Goal: Task Accomplishment & Management: Use online tool/utility

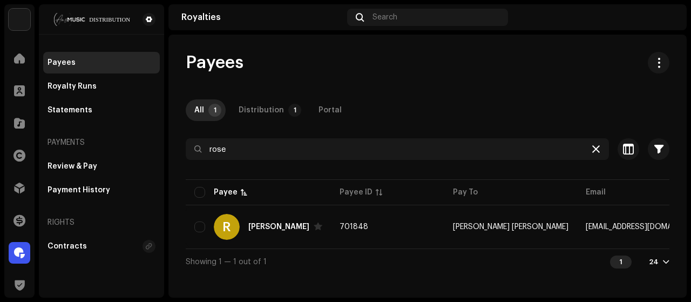
click at [594, 152] on icon at bounding box center [597, 149] width 8 height 9
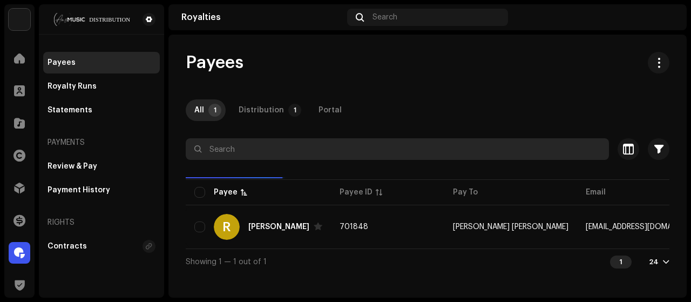
click at [428, 152] on input "text" at bounding box center [397, 149] width 423 height 22
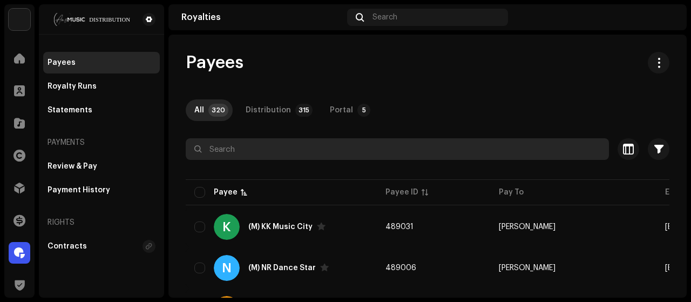
paste input "LM Music"
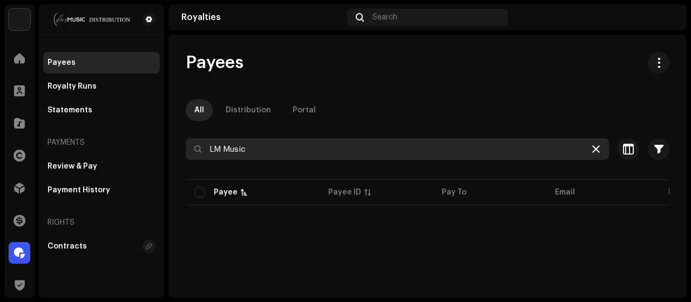
type input "LM Music"
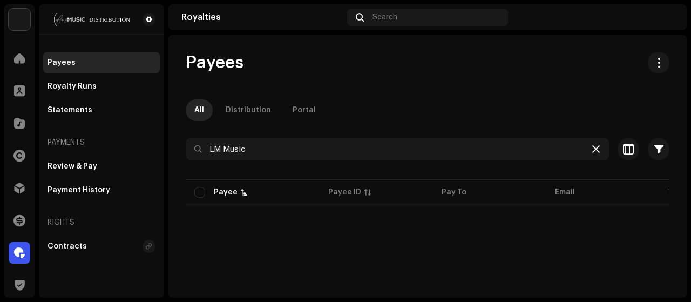
click at [593, 151] on icon at bounding box center [597, 149] width 8 height 9
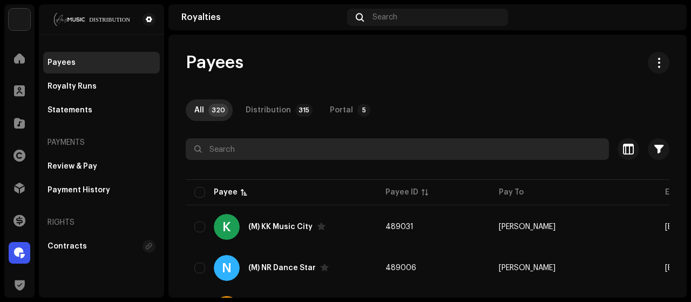
click at [326, 145] on input "text" at bounding box center [397, 149] width 423 height 22
drag, startPoint x: 325, startPoint y: 144, endPoint x: 313, endPoint y: 146, distance: 12.0
click at [313, 146] on input "text" at bounding box center [397, 149] width 423 height 22
paste input "LM Music"
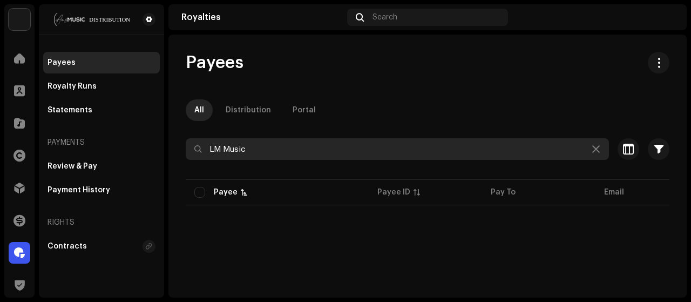
click at [220, 147] on input "LM Music" at bounding box center [397, 149] width 423 height 22
drag, startPoint x: 223, startPoint y: 147, endPoint x: 254, endPoint y: 152, distance: 32.2
click at [254, 152] on input "LM Music" at bounding box center [397, 149] width 423 height 22
click at [255, 152] on input "LM Music" at bounding box center [397, 149] width 423 height 22
type input "LM Music"
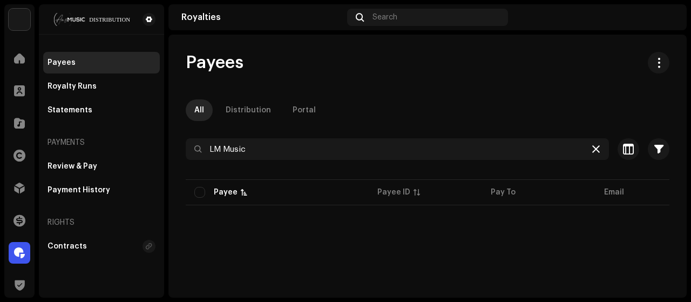
click at [593, 150] on icon at bounding box center [597, 149] width 8 height 9
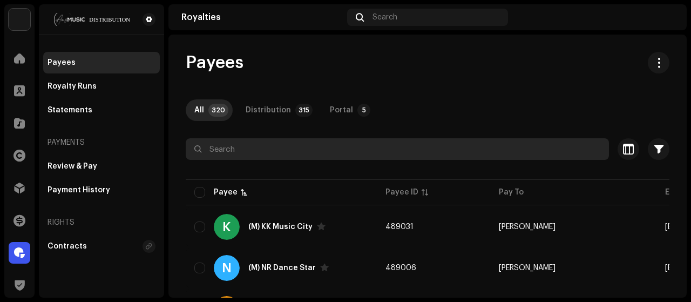
click at [274, 147] on input "text" at bounding box center [397, 149] width 423 height 22
paste input "Hr liton"
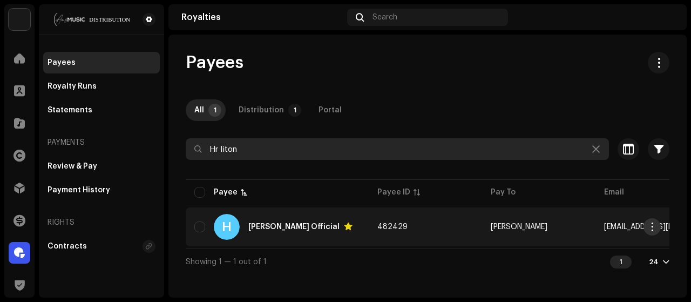
type input "Hr liton"
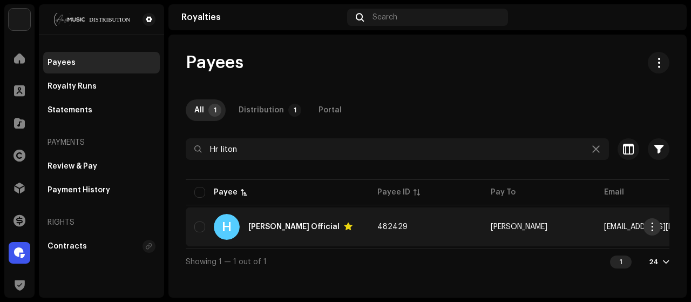
click at [655, 225] on span "button" at bounding box center [653, 227] width 8 height 9
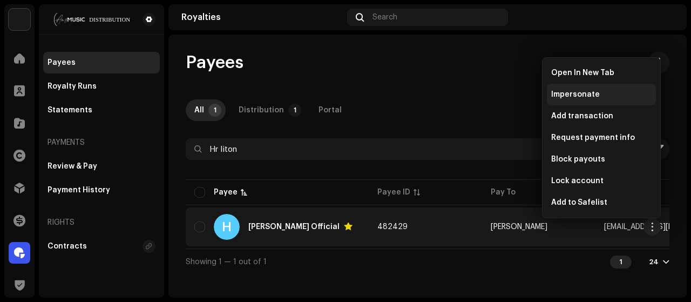
click at [596, 104] on div "Impersonate" at bounding box center [601, 95] width 109 height 22
